Goal: Information Seeking & Learning: Learn about a topic

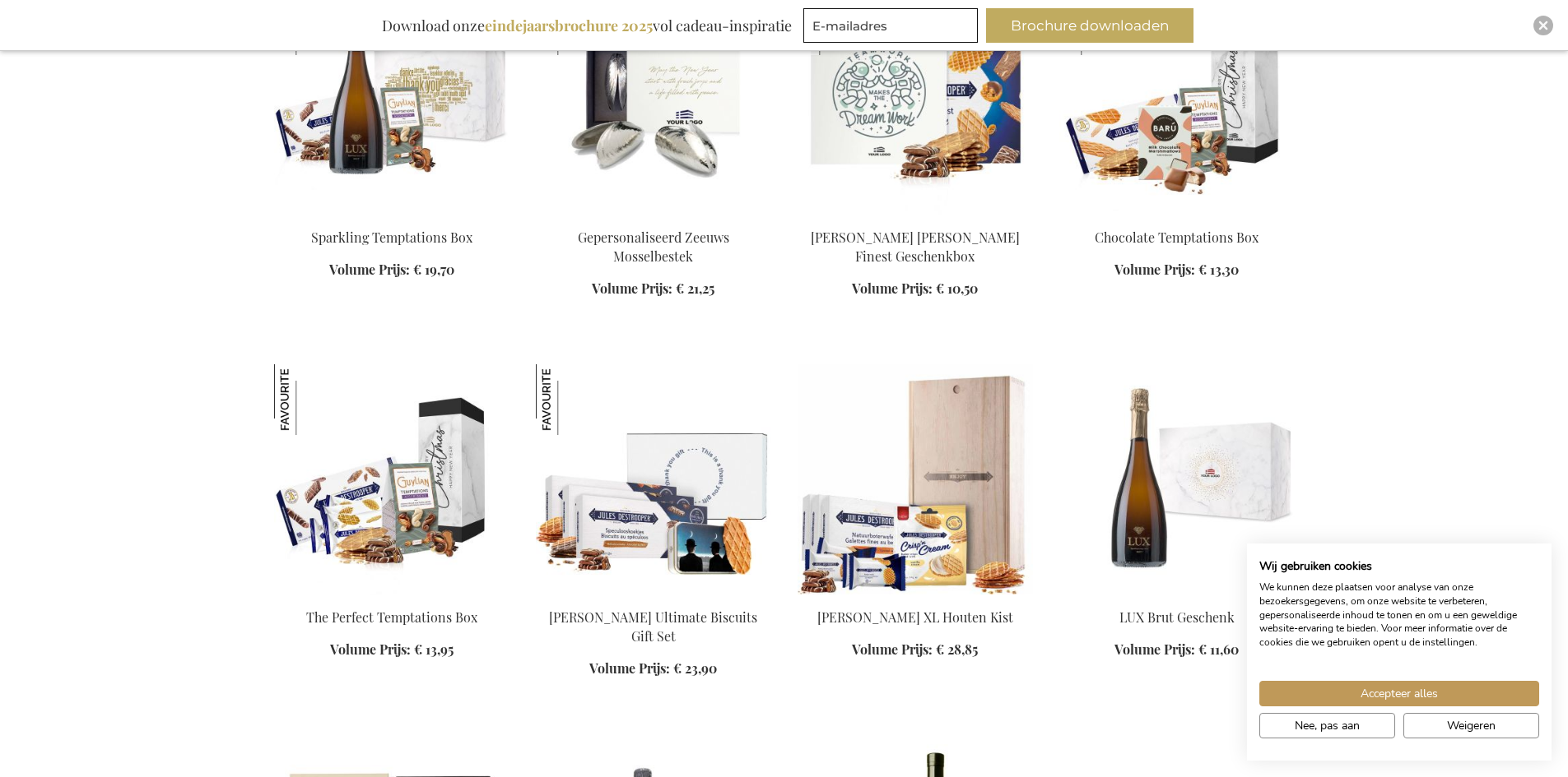
scroll to position [1234, 0]
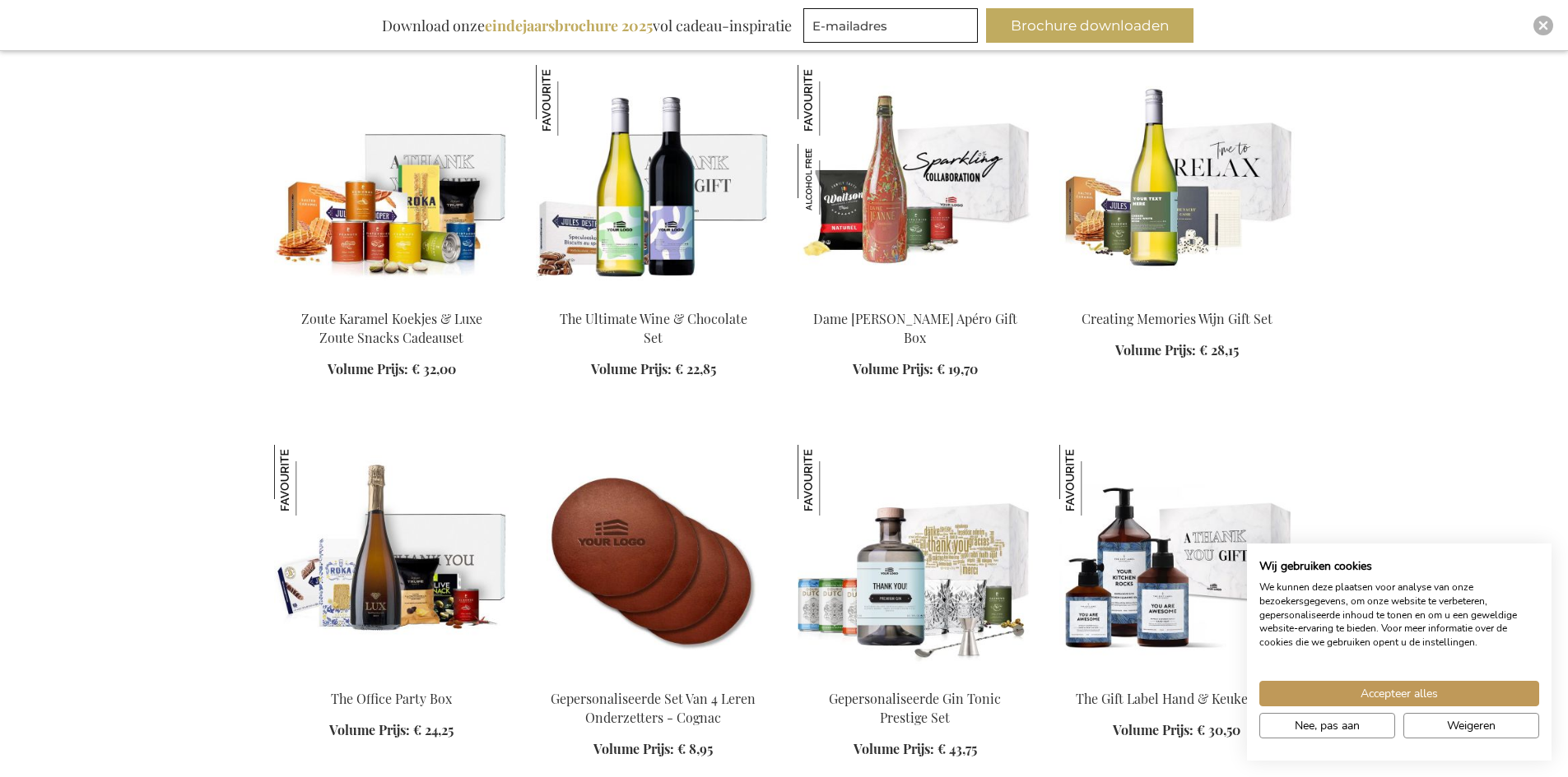
scroll to position [2386, 0]
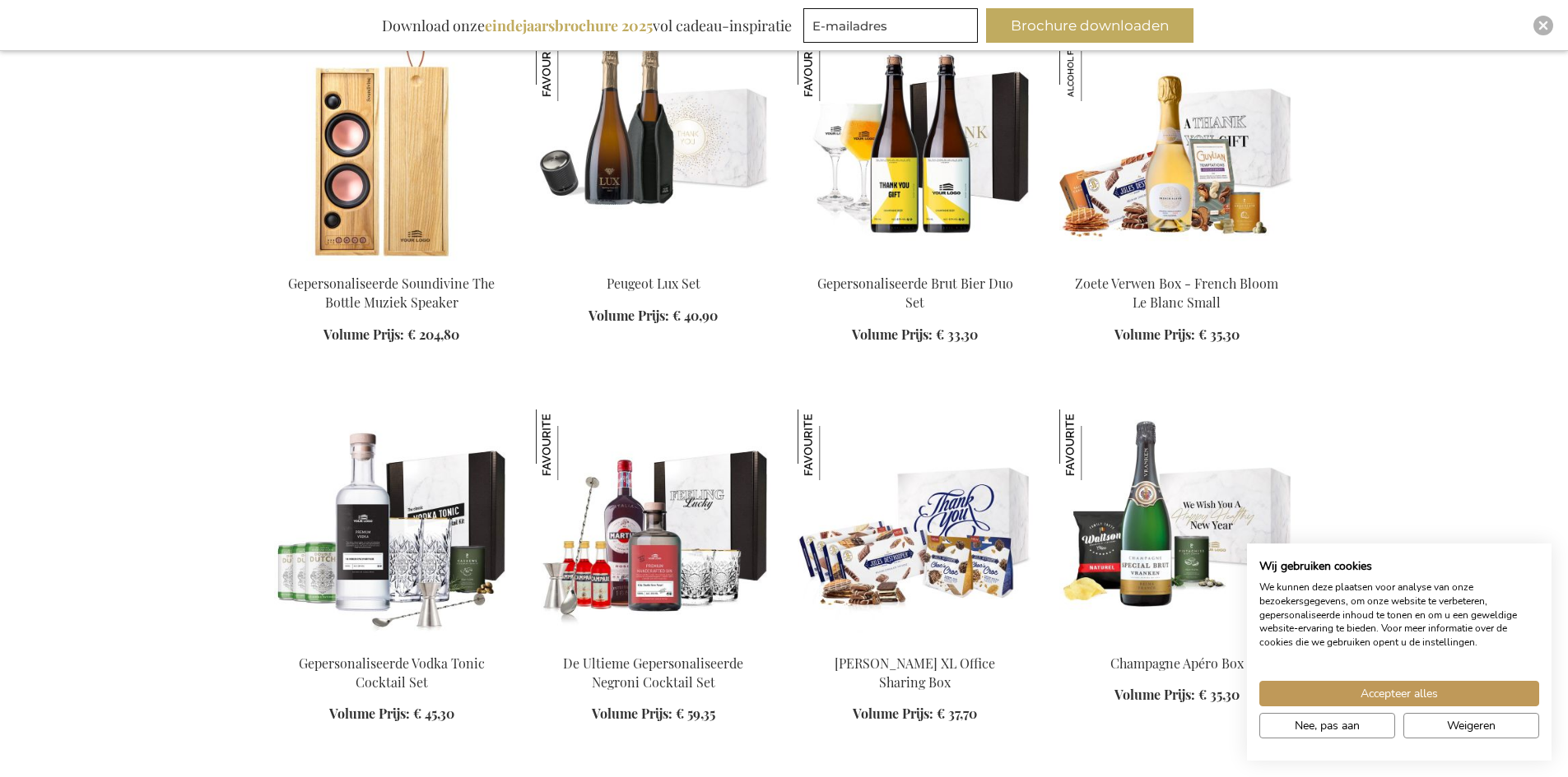
scroll to position [3949, 0]
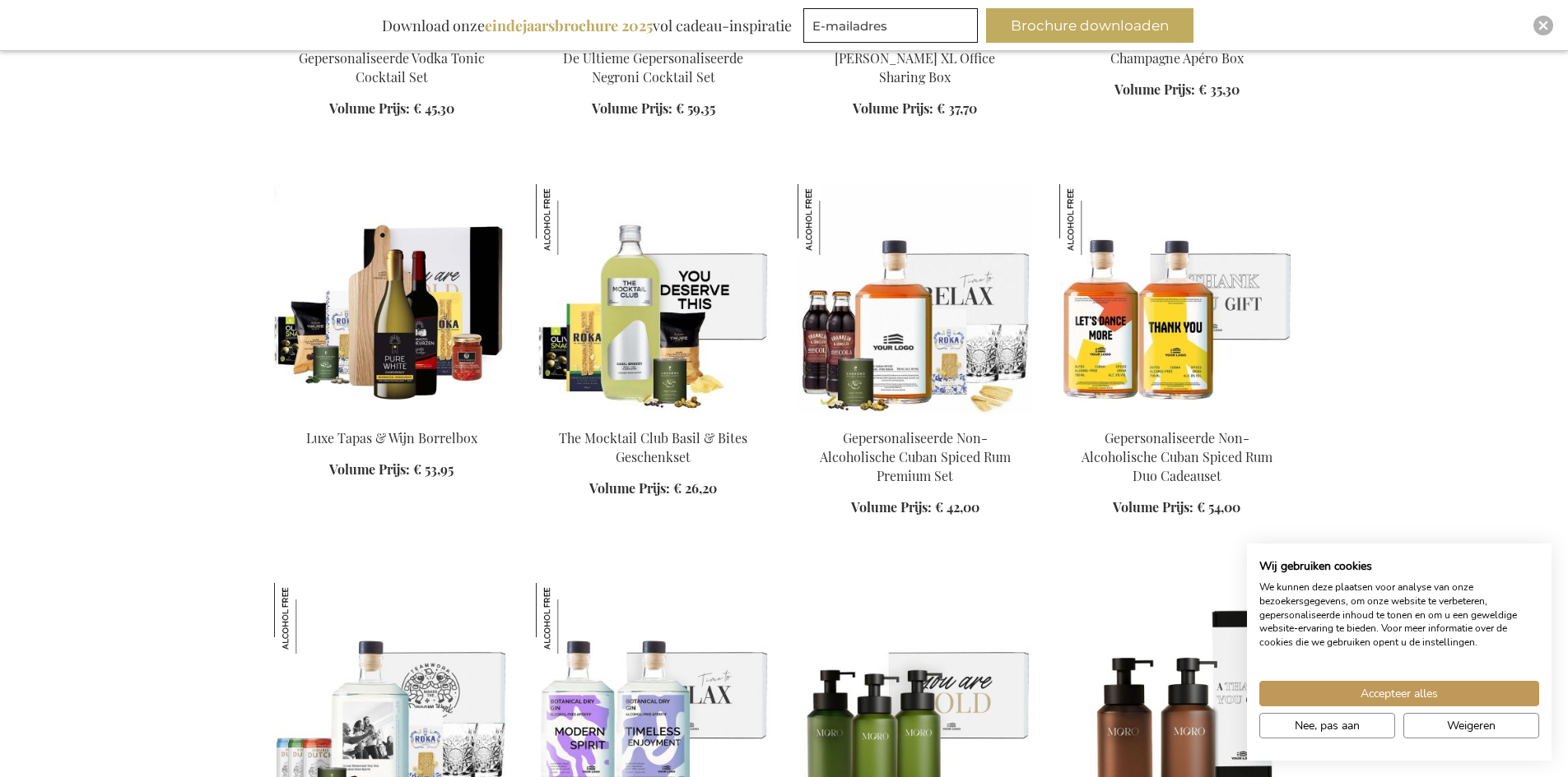
scroll to position [5101, 0]
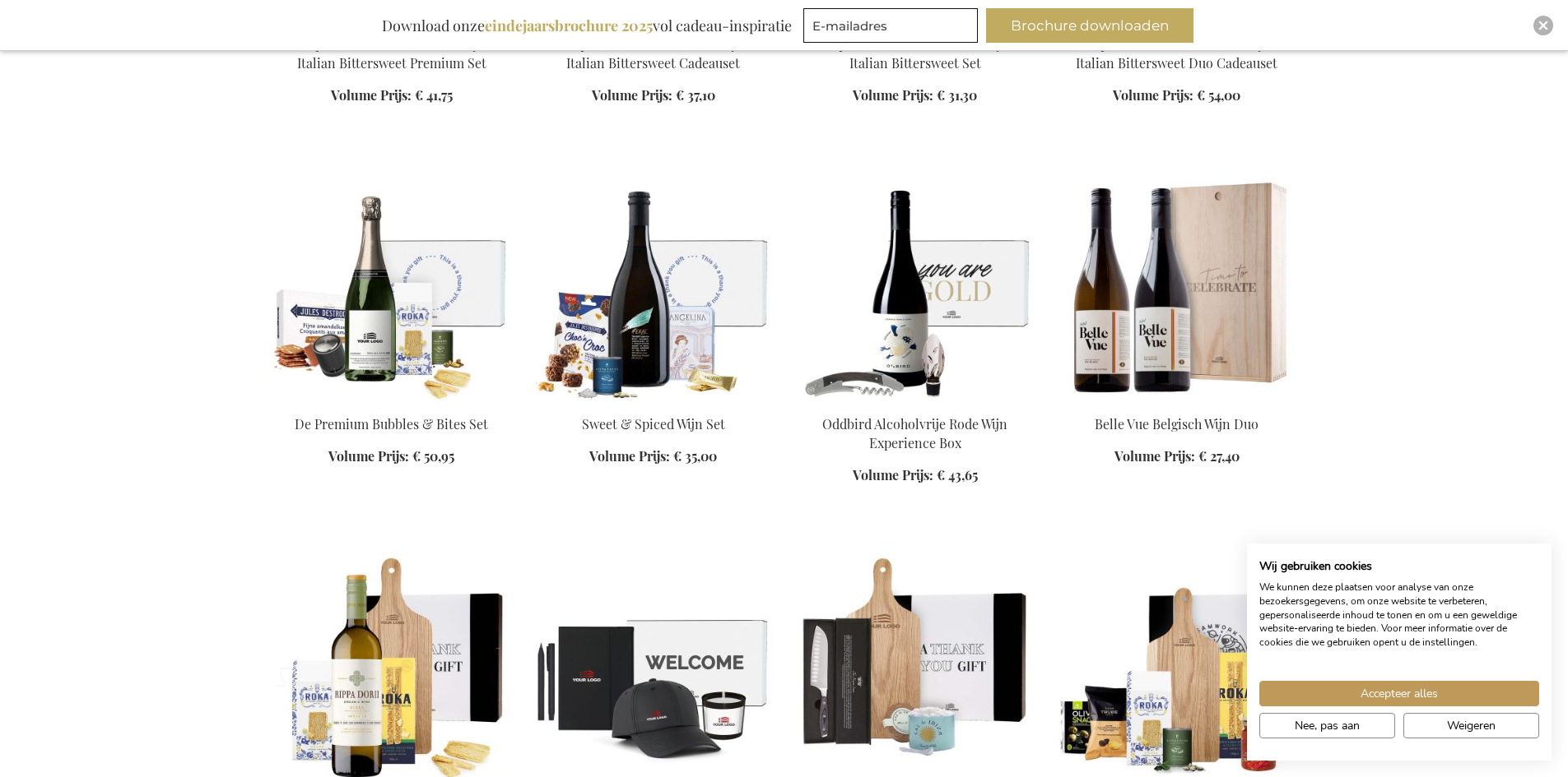
scroll to position [6417, 0]
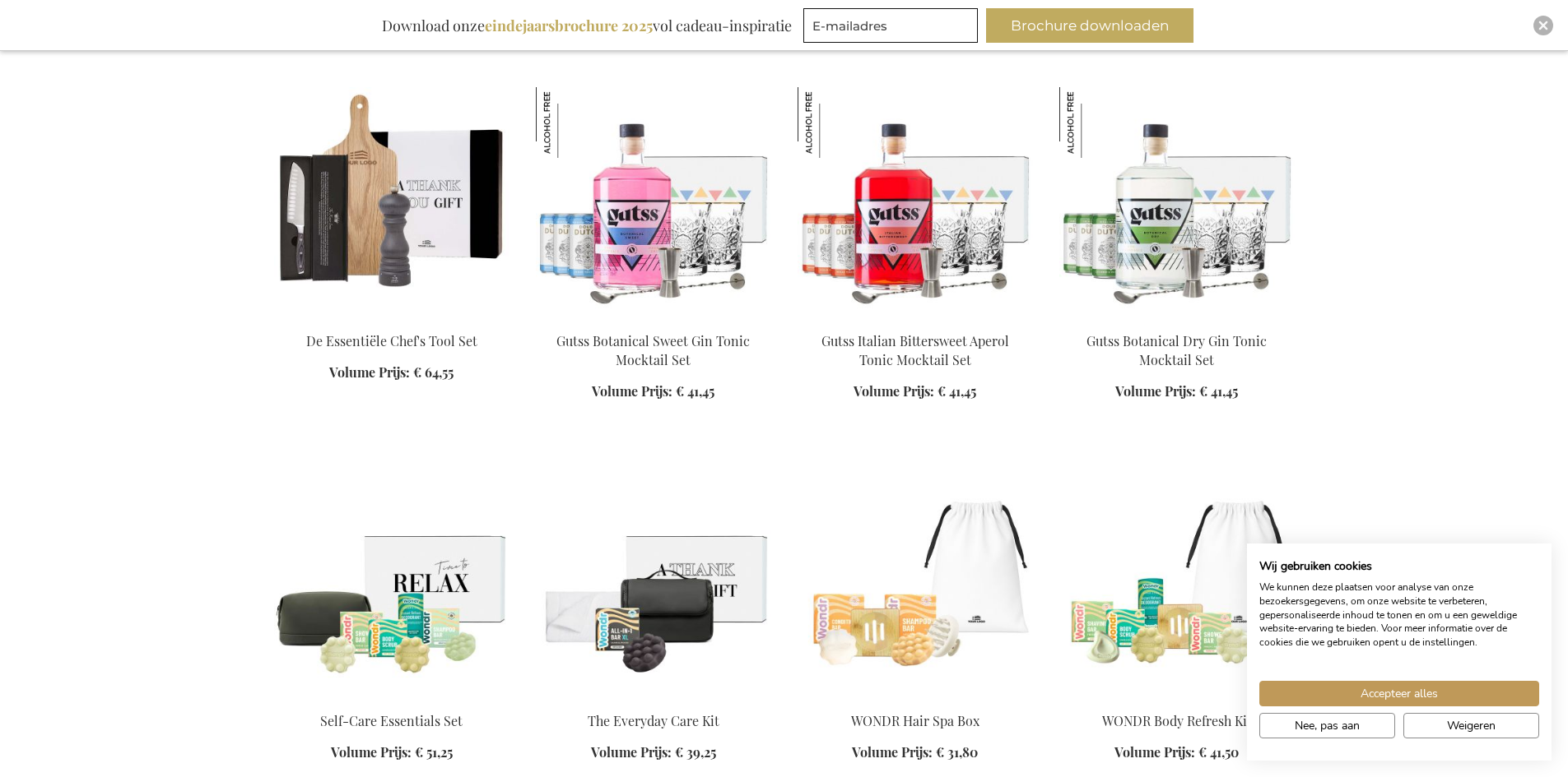
scroll to position [7239, 0]
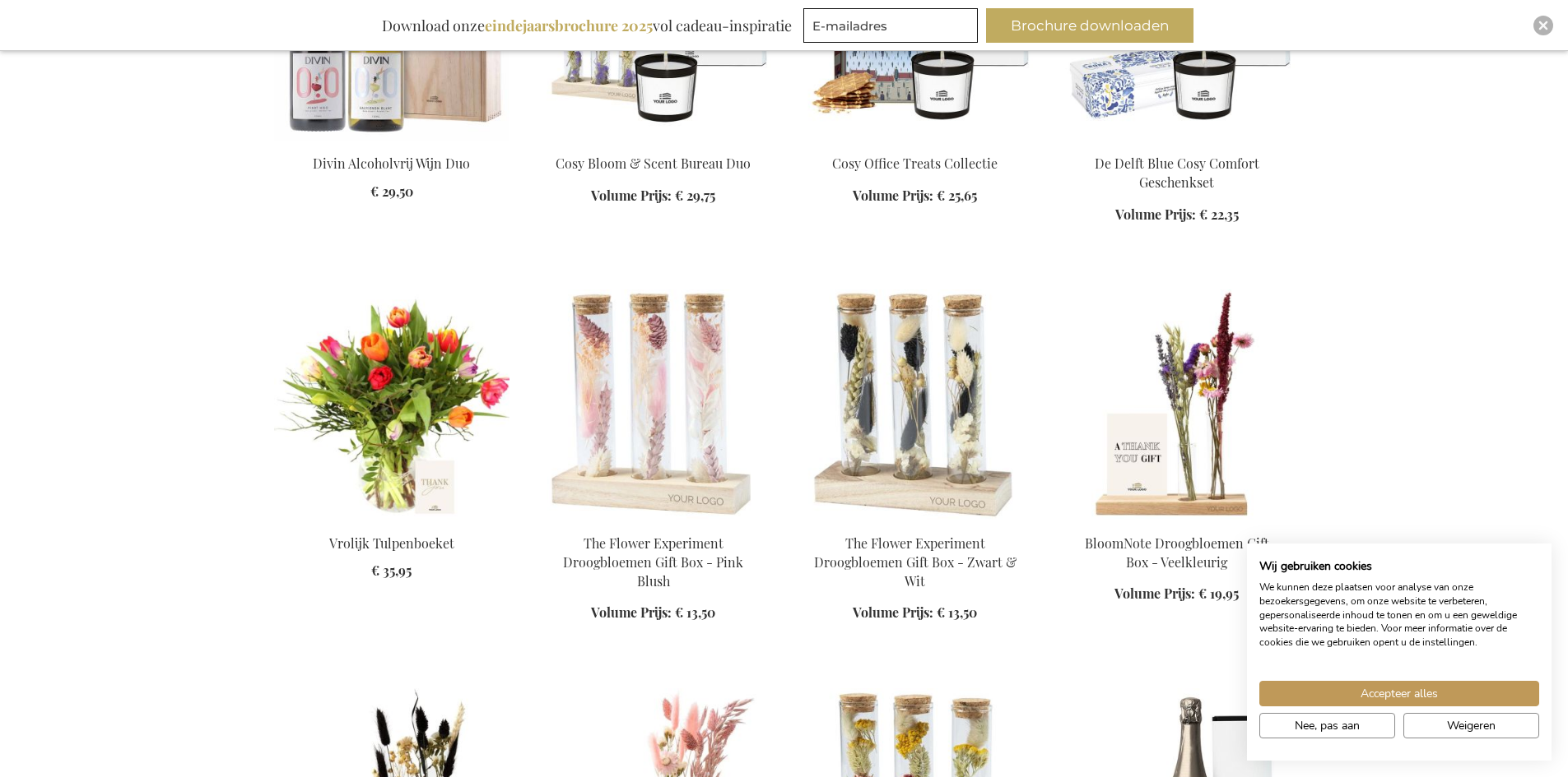
scroll to position [8884, 0]
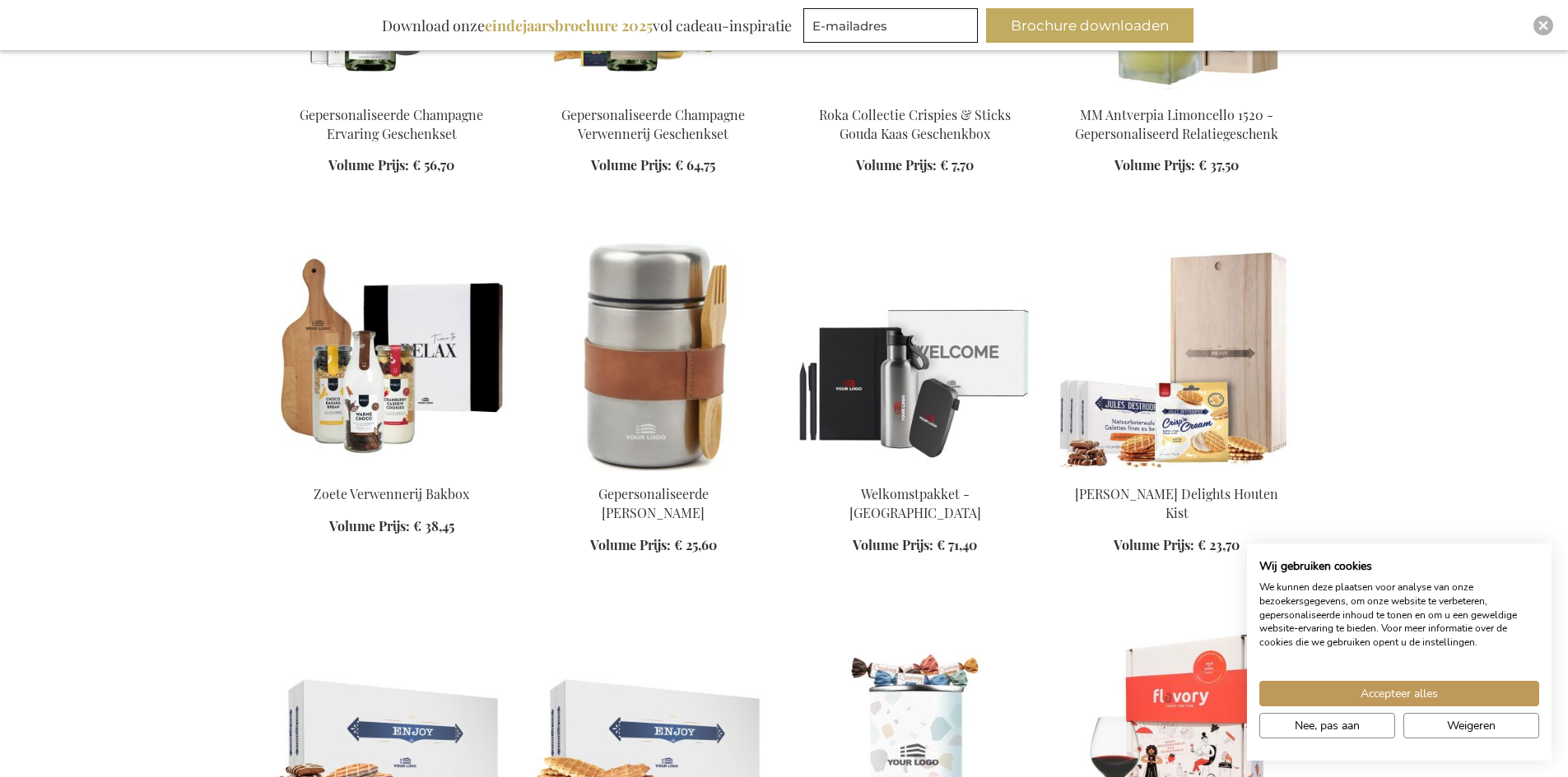
scroll to position [10118, 0]
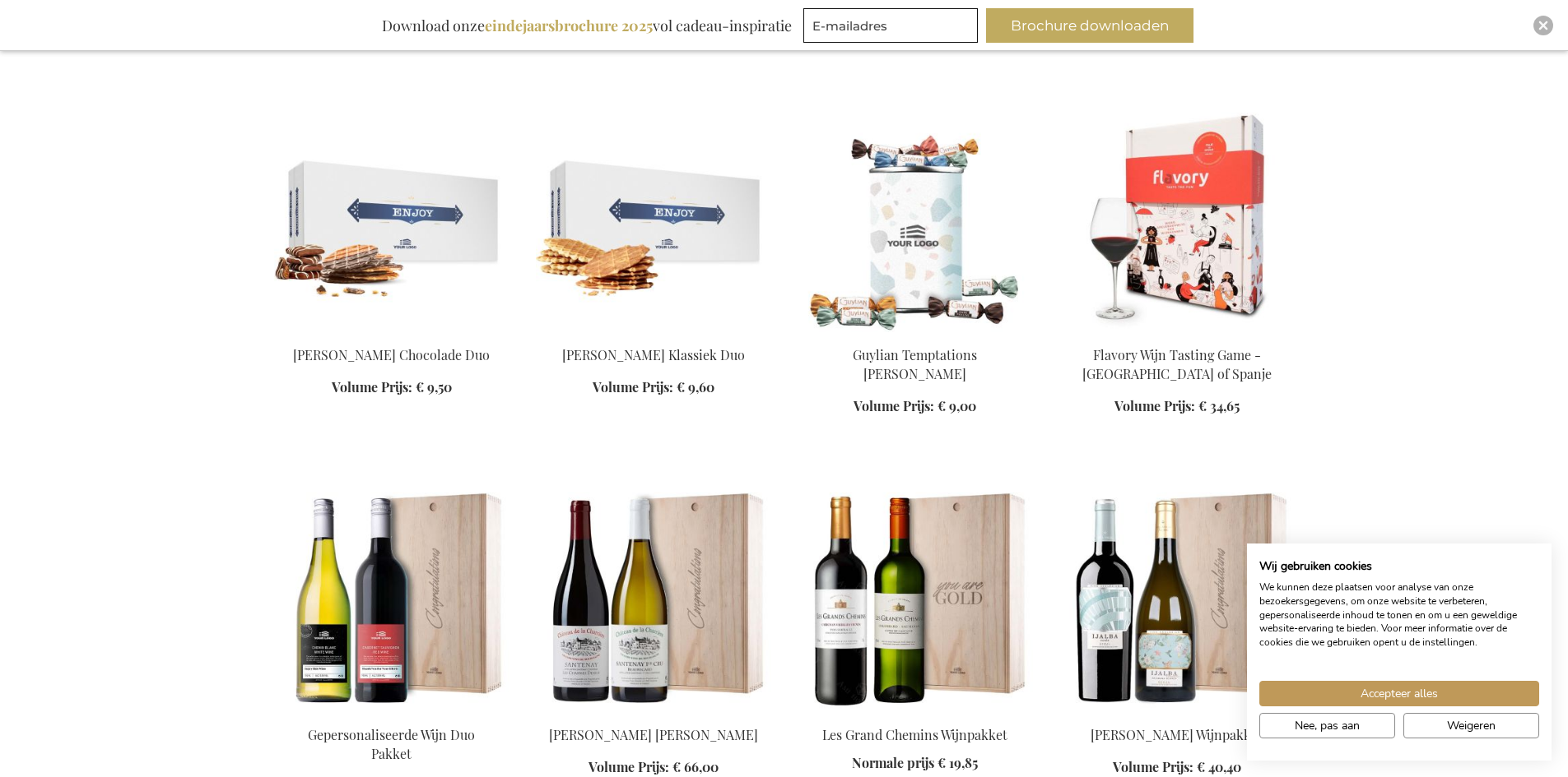
scroll to position [11024, 0]
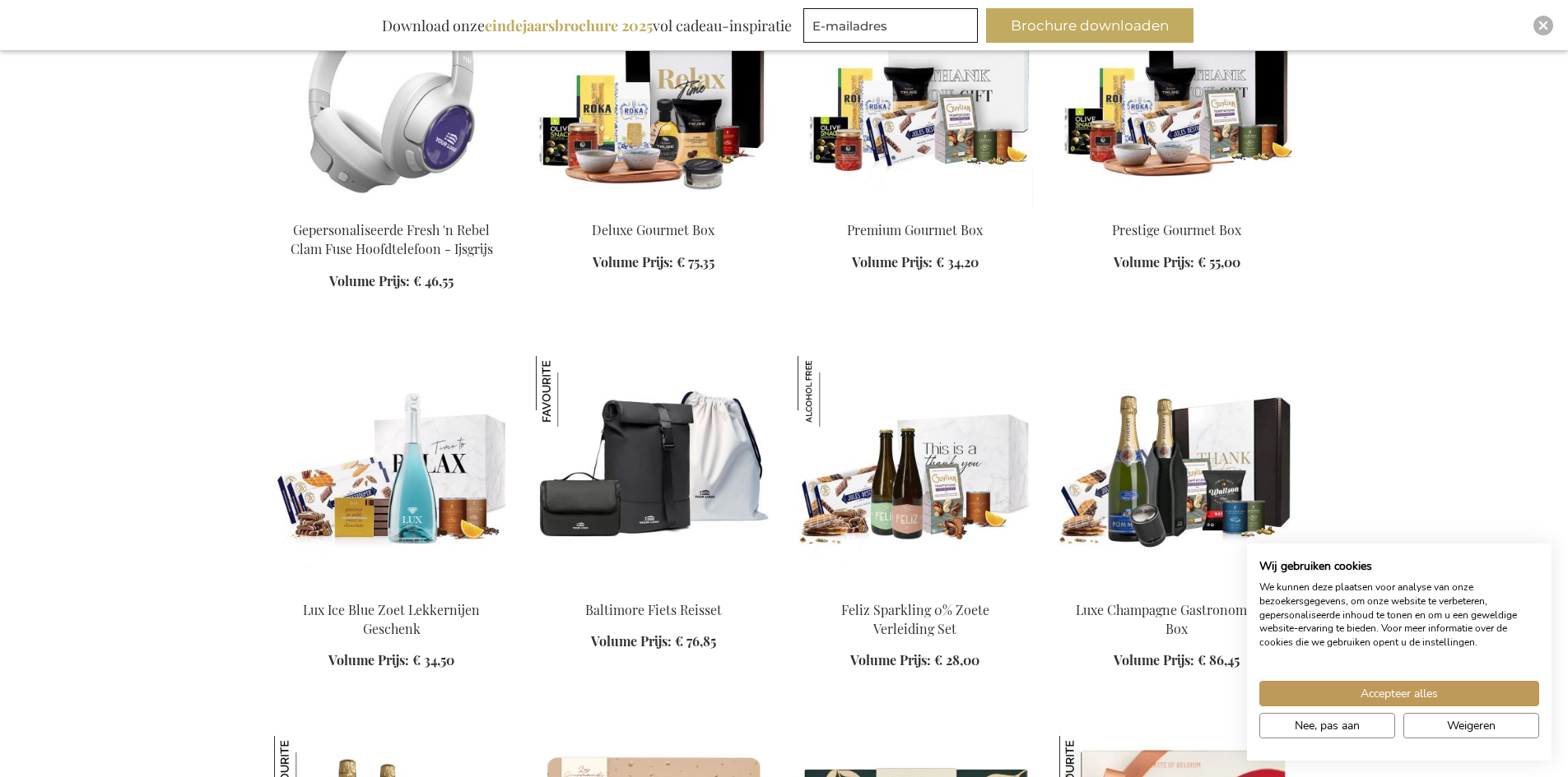
scroll to position [13573, 0]
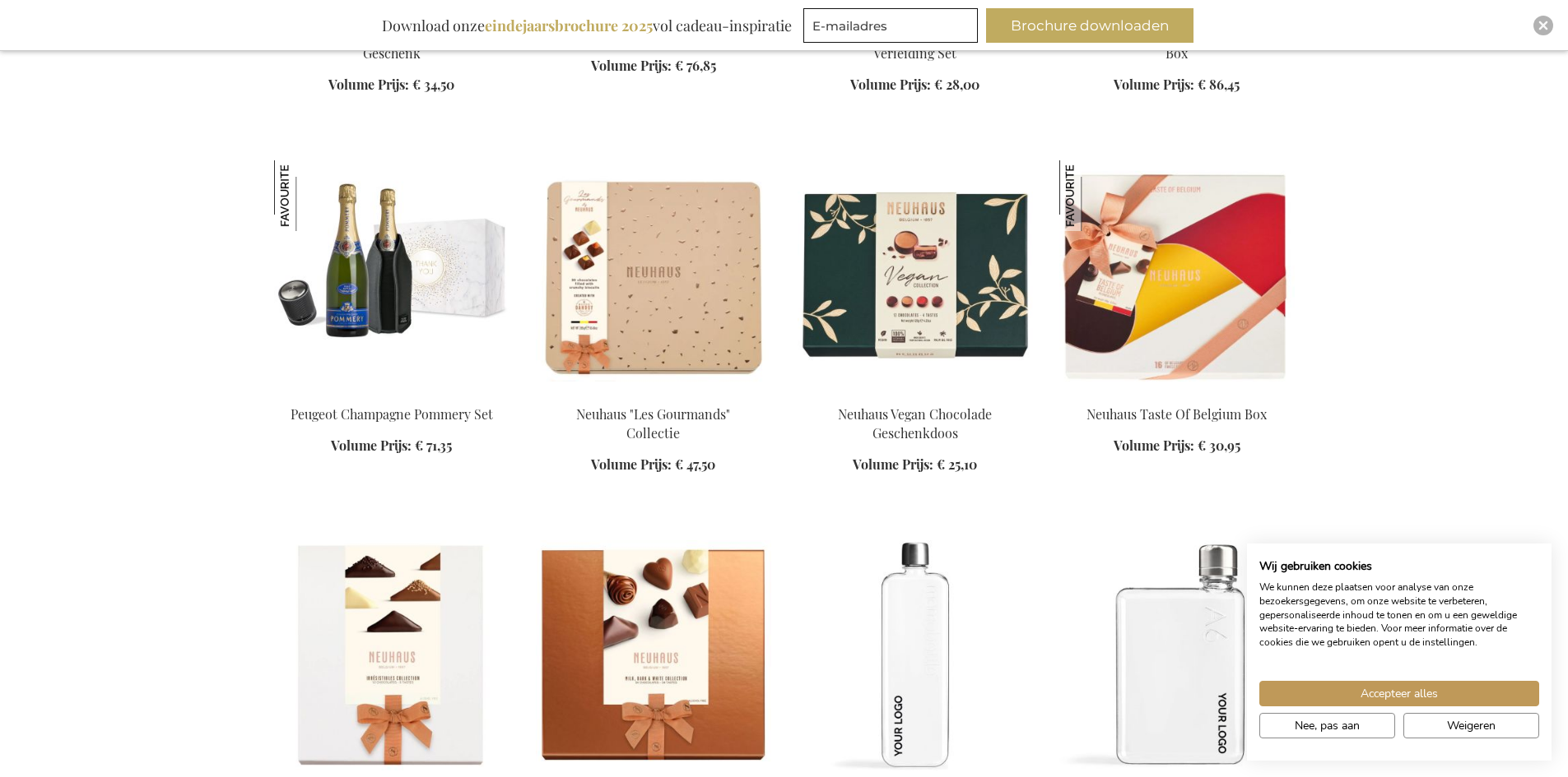
scroll to position [14067, 0]
